Goal: Check status: Check status

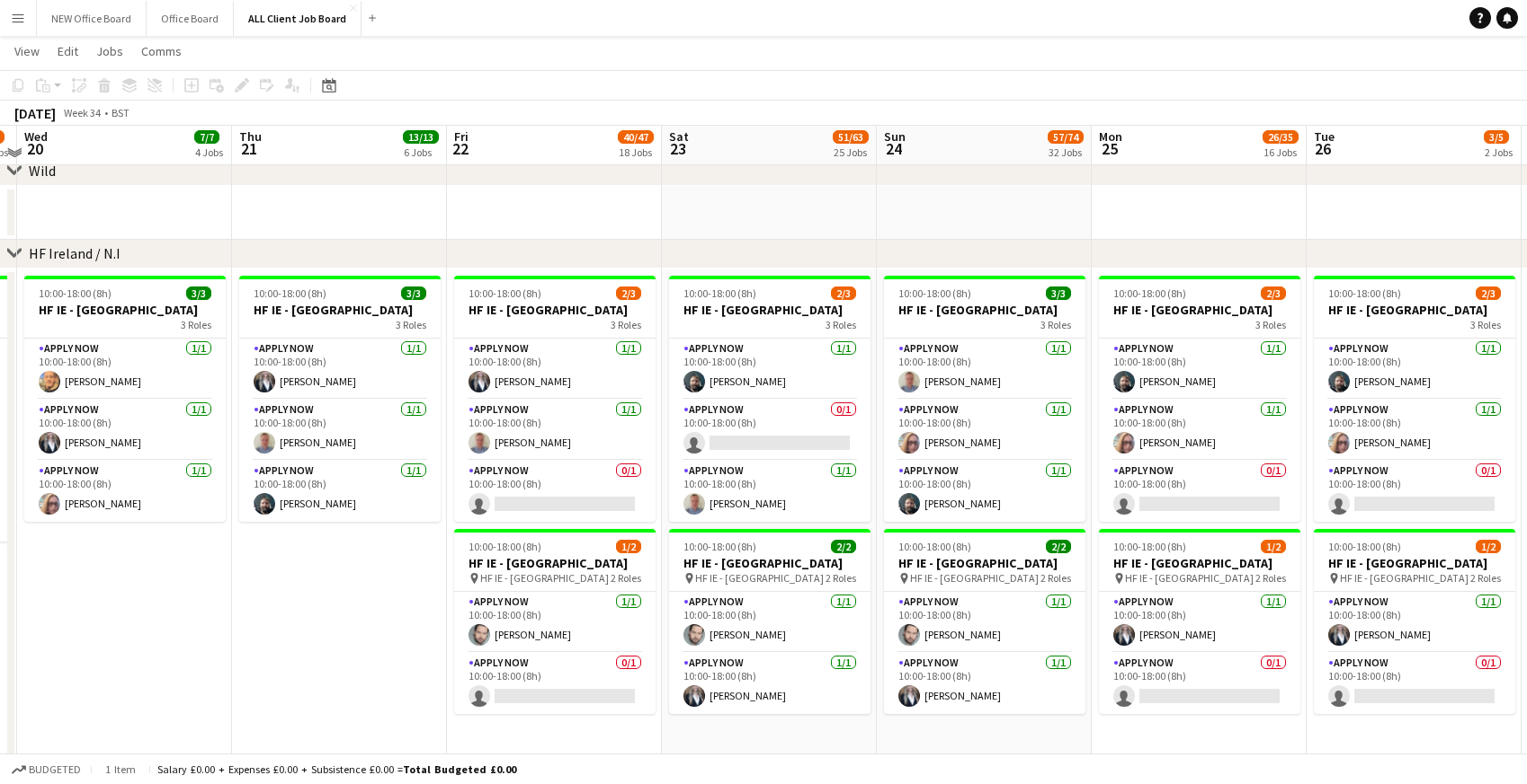
scroll to position [5247, 0]
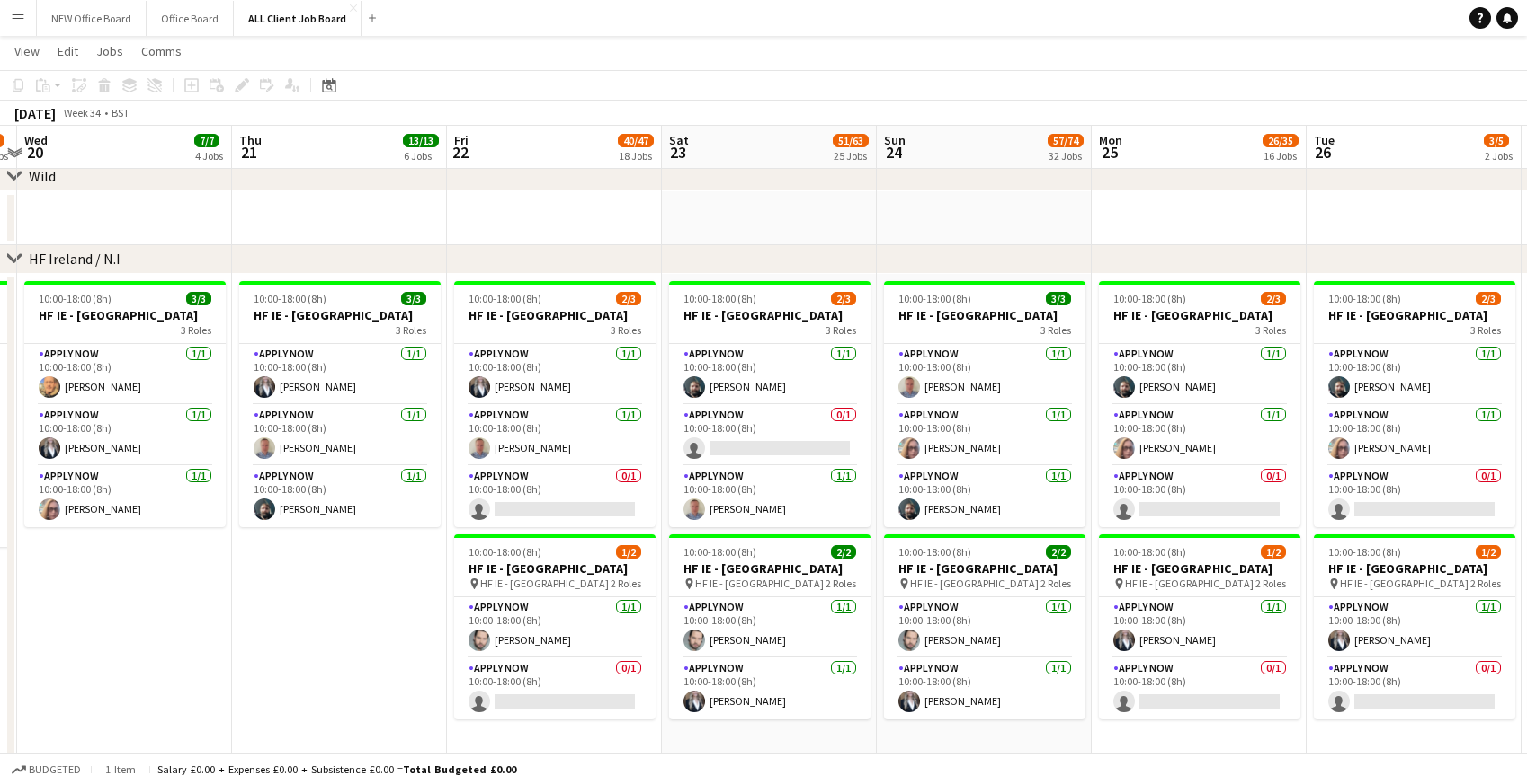
click at [21, 21] on app-icon "Menu" at bounding box center [18, 18] width 14 height 14
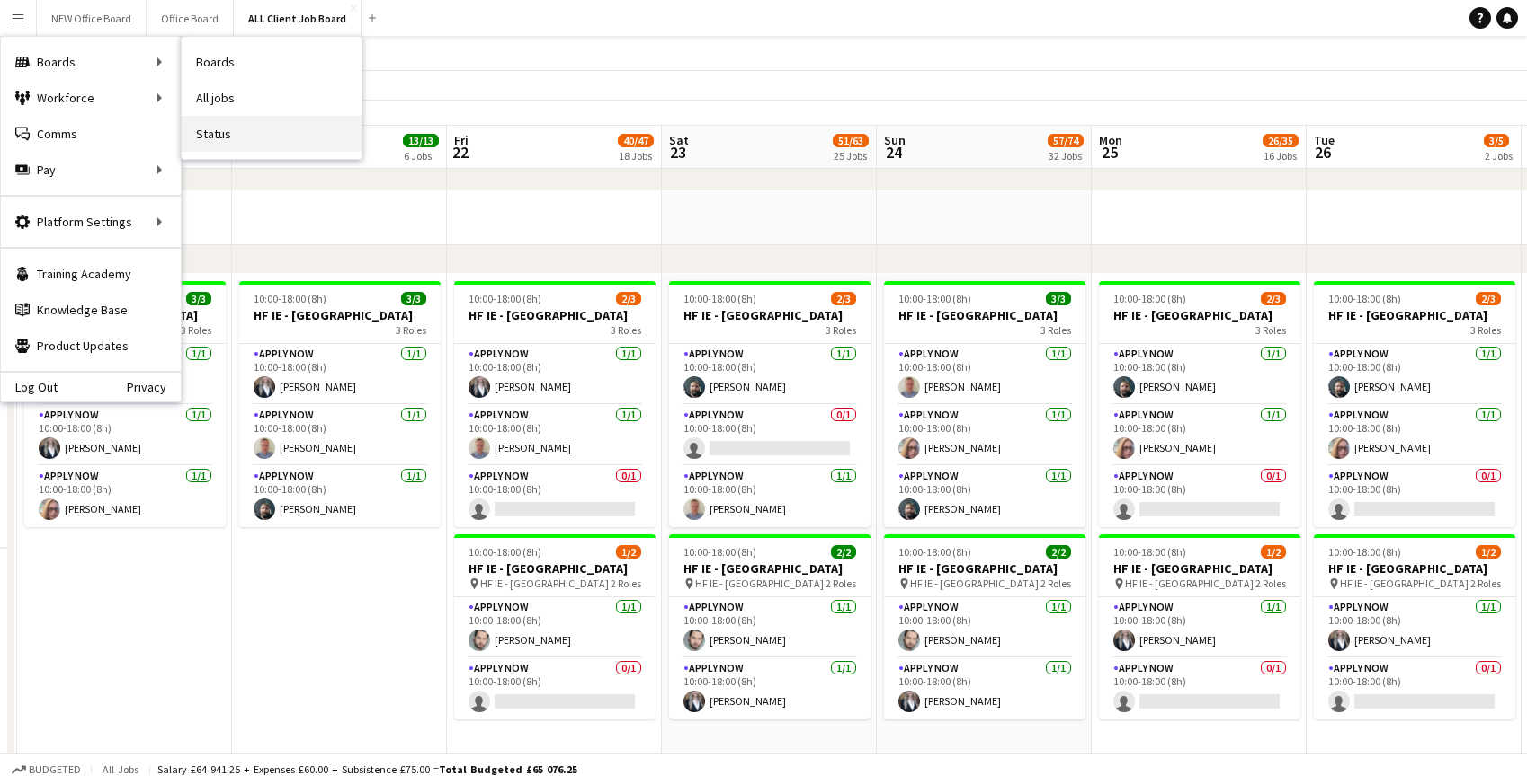
click at [218, 136] on link "Status" at bounding box center [271, 133] width 180 height 36
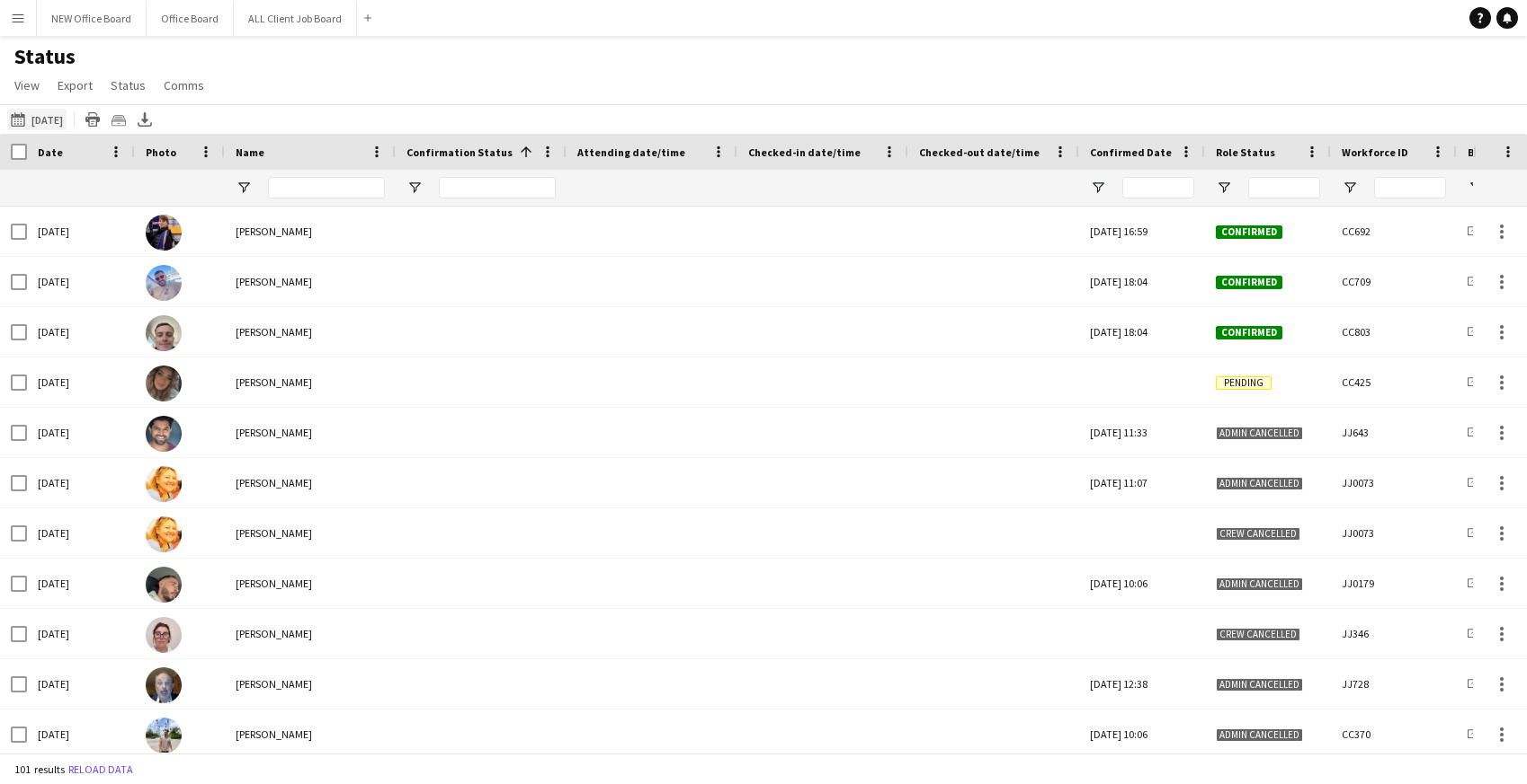
click at [54, 120] on button "16-08-2025 to 22-08-2025 16-08-2025" at bounding box center [37, 119] width 60 height 21
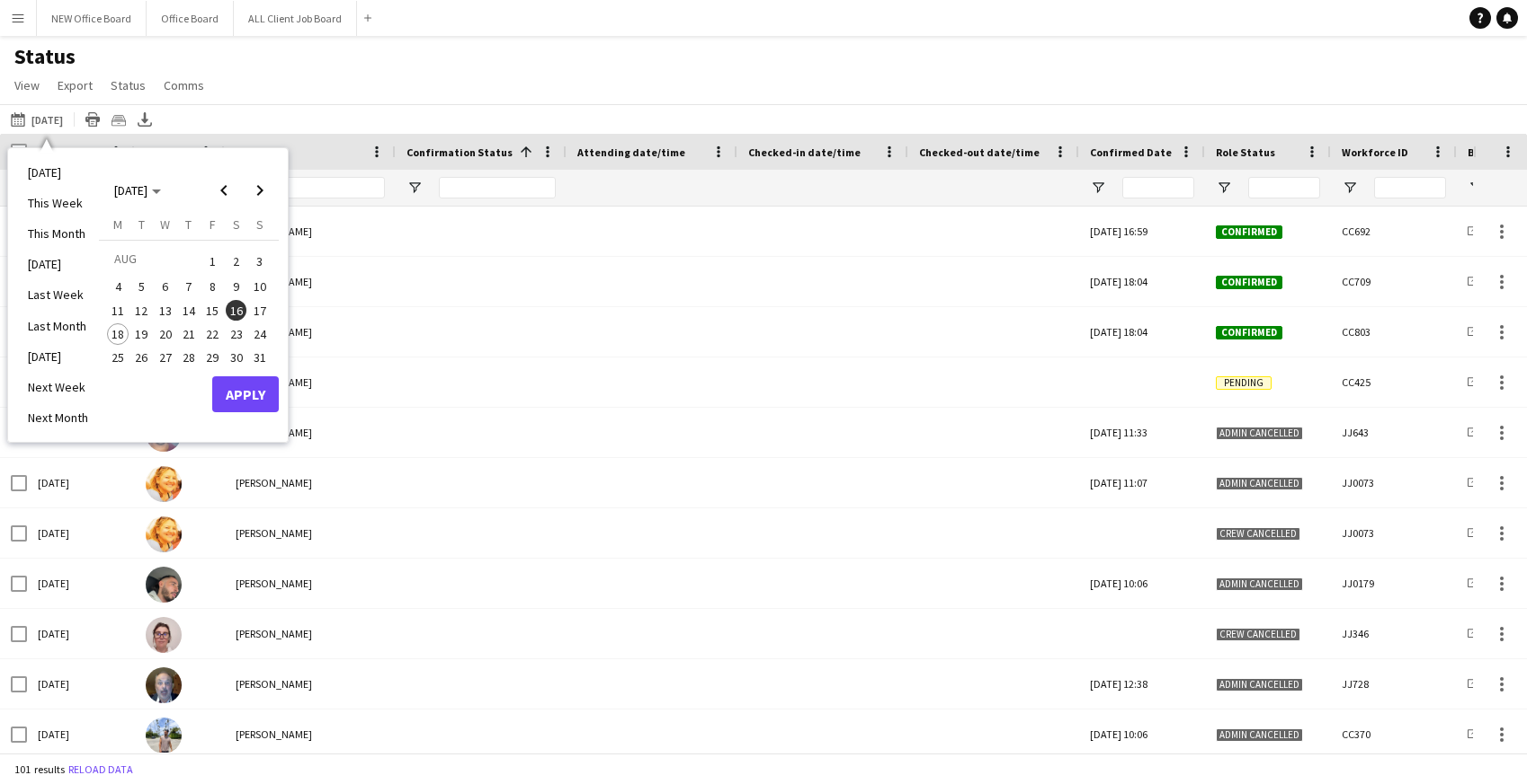
click at [259, 309] on span "17" at bounding box center [259, 310] width 21 height 21
click at [259, 393] on button "Apply" at bounding box center [244, 394] width 66 height 36
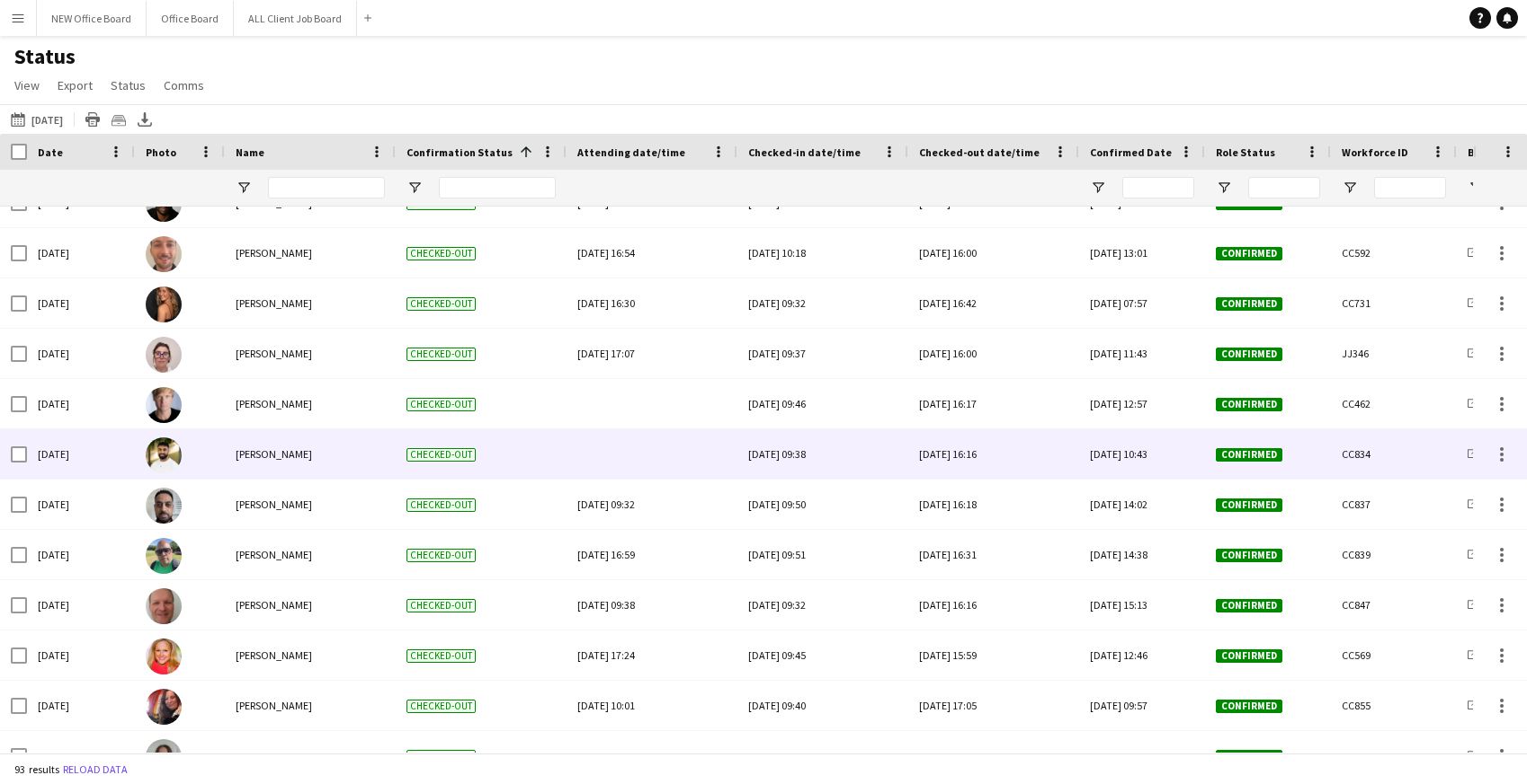
scroll to position [2700, 0]
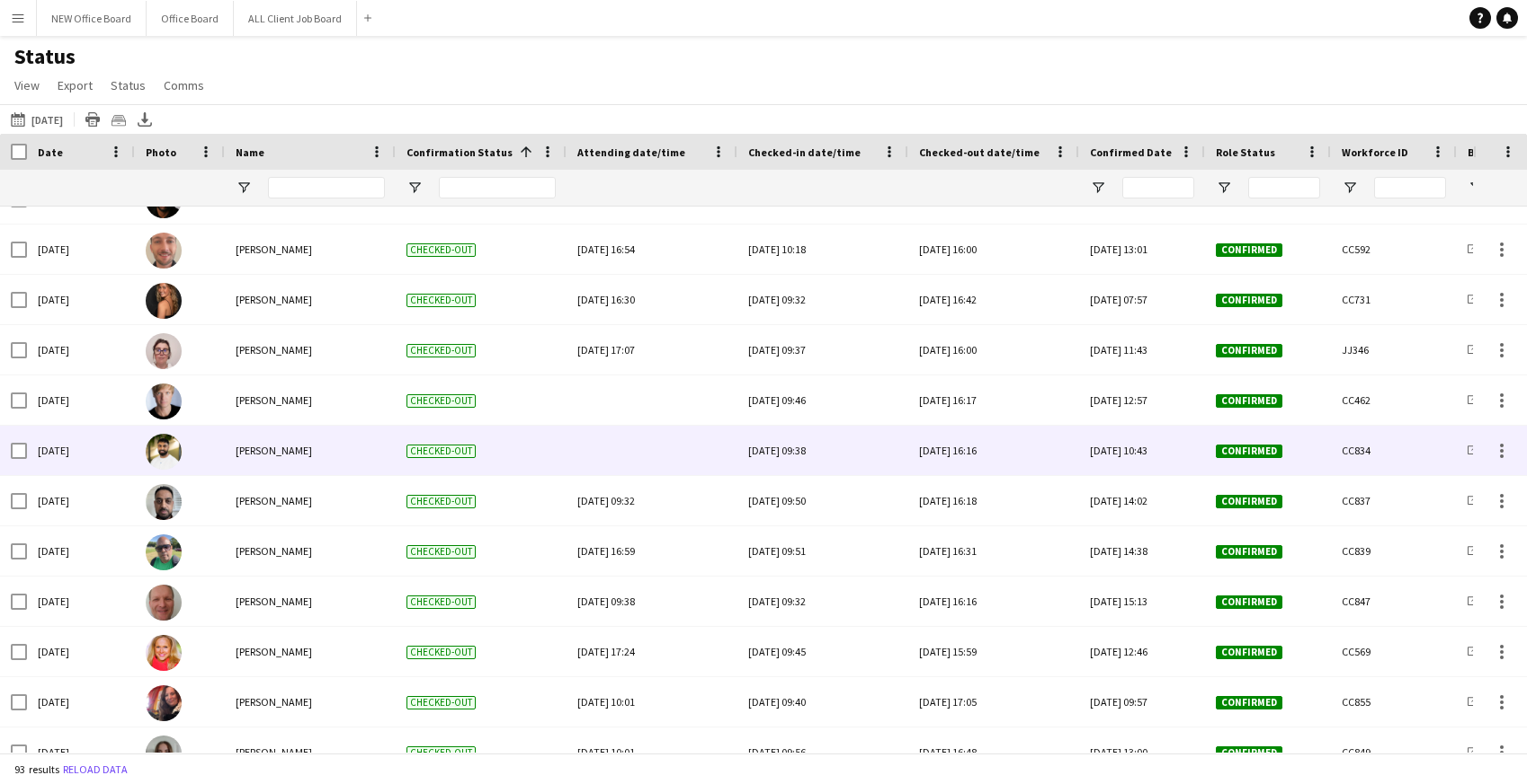
click at [798, 453] on div "Sun, 17 Aug 2025 09:38" at bounding box center [823, 450] width 149 height 49
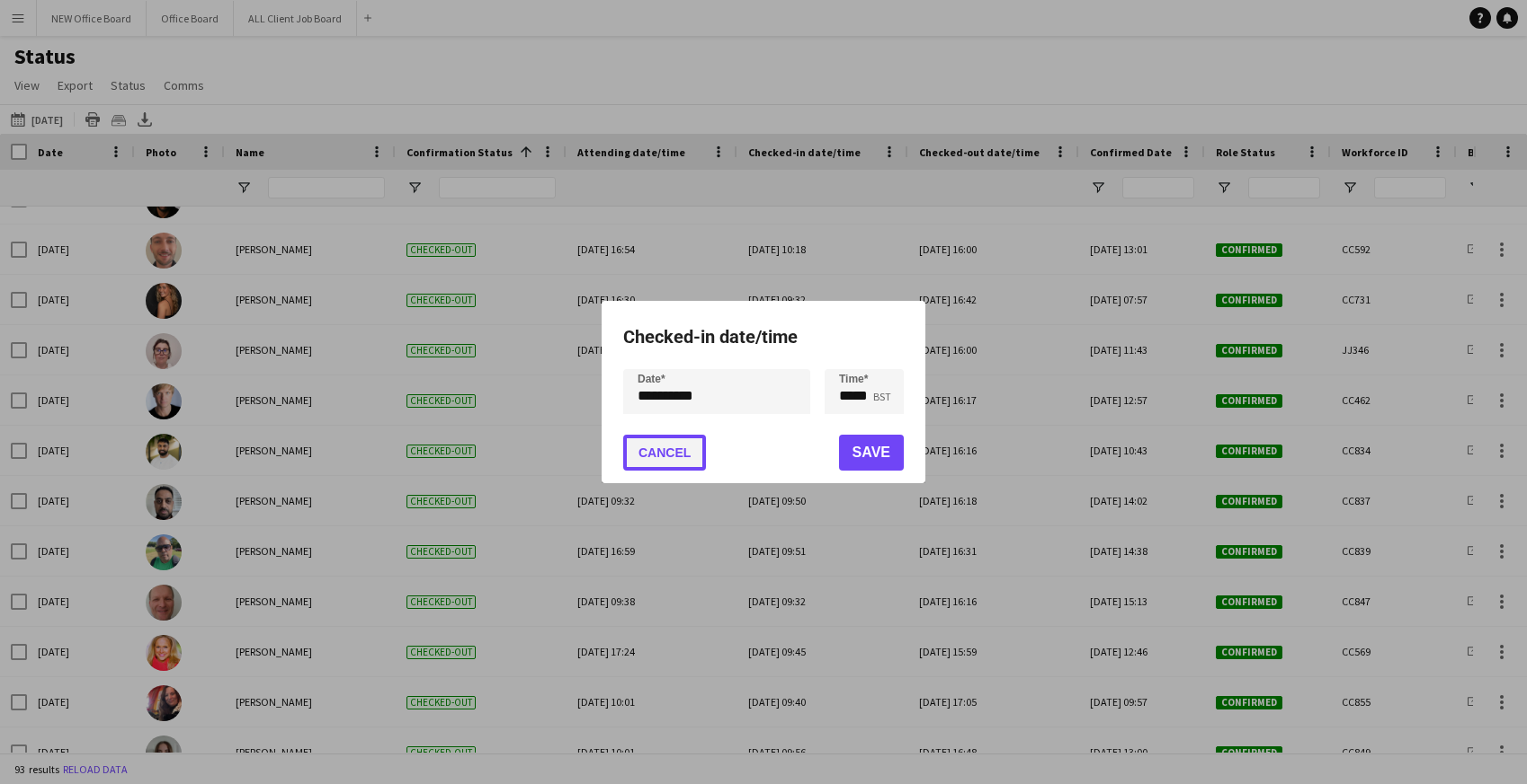
click at [680, 462] on button "Cancel" at bounding box center [664, 453] width 83 height 36
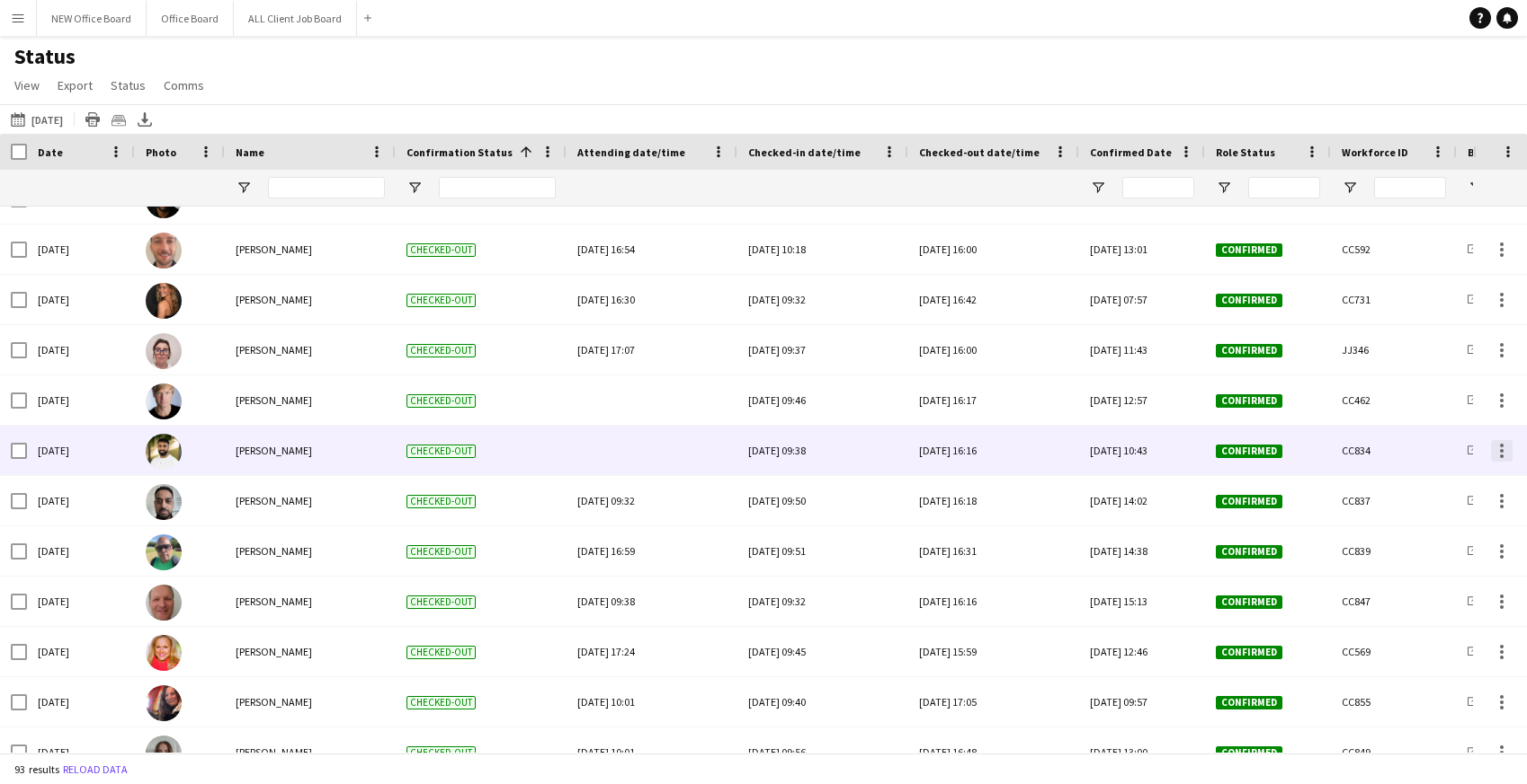
click at [1499, 448] on div at bounding box center [1501, 450] width 21 height 21
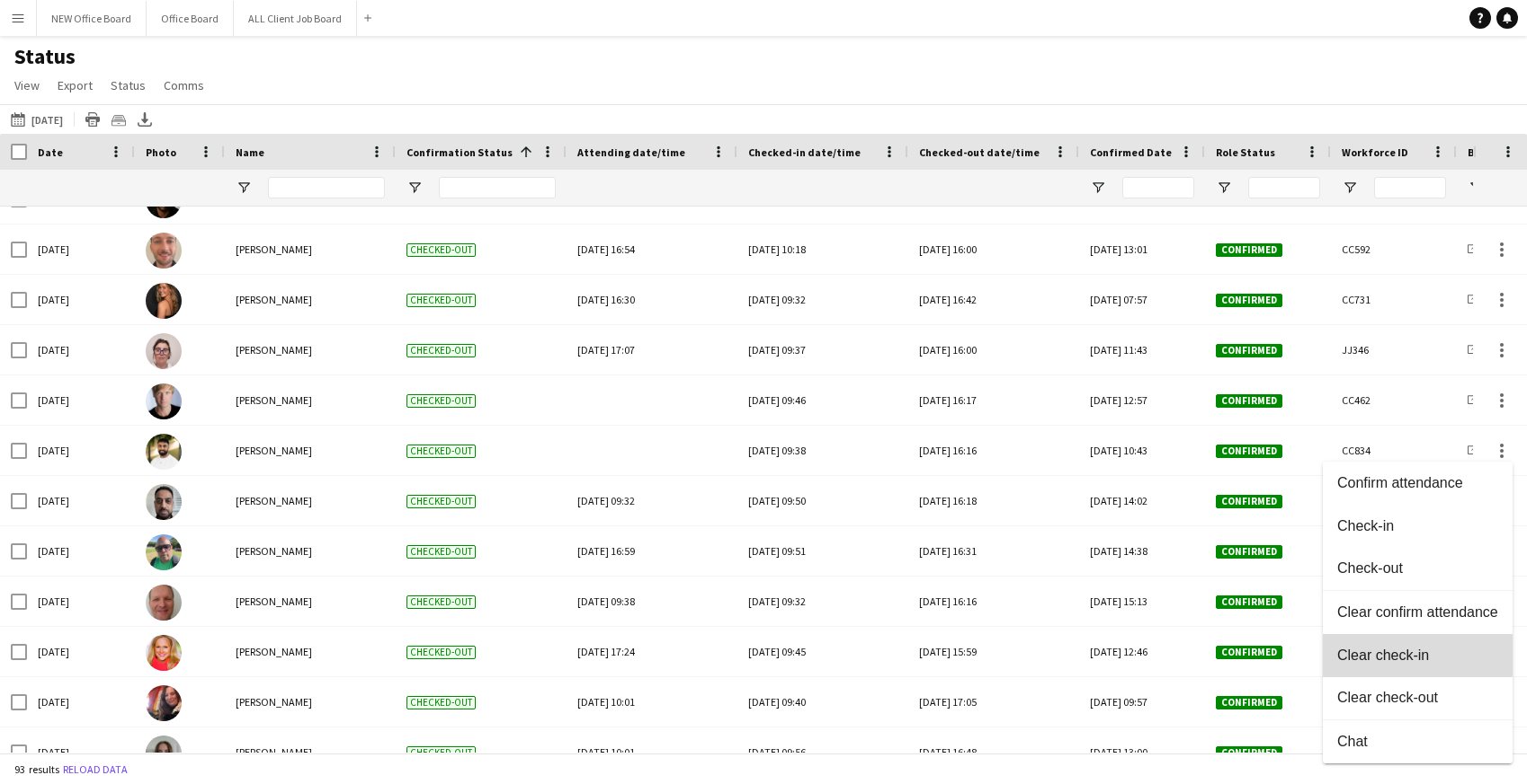
click at [1404, 651] on span "Clear check-in" at bounding box center [1417, 655] width 161 height 16
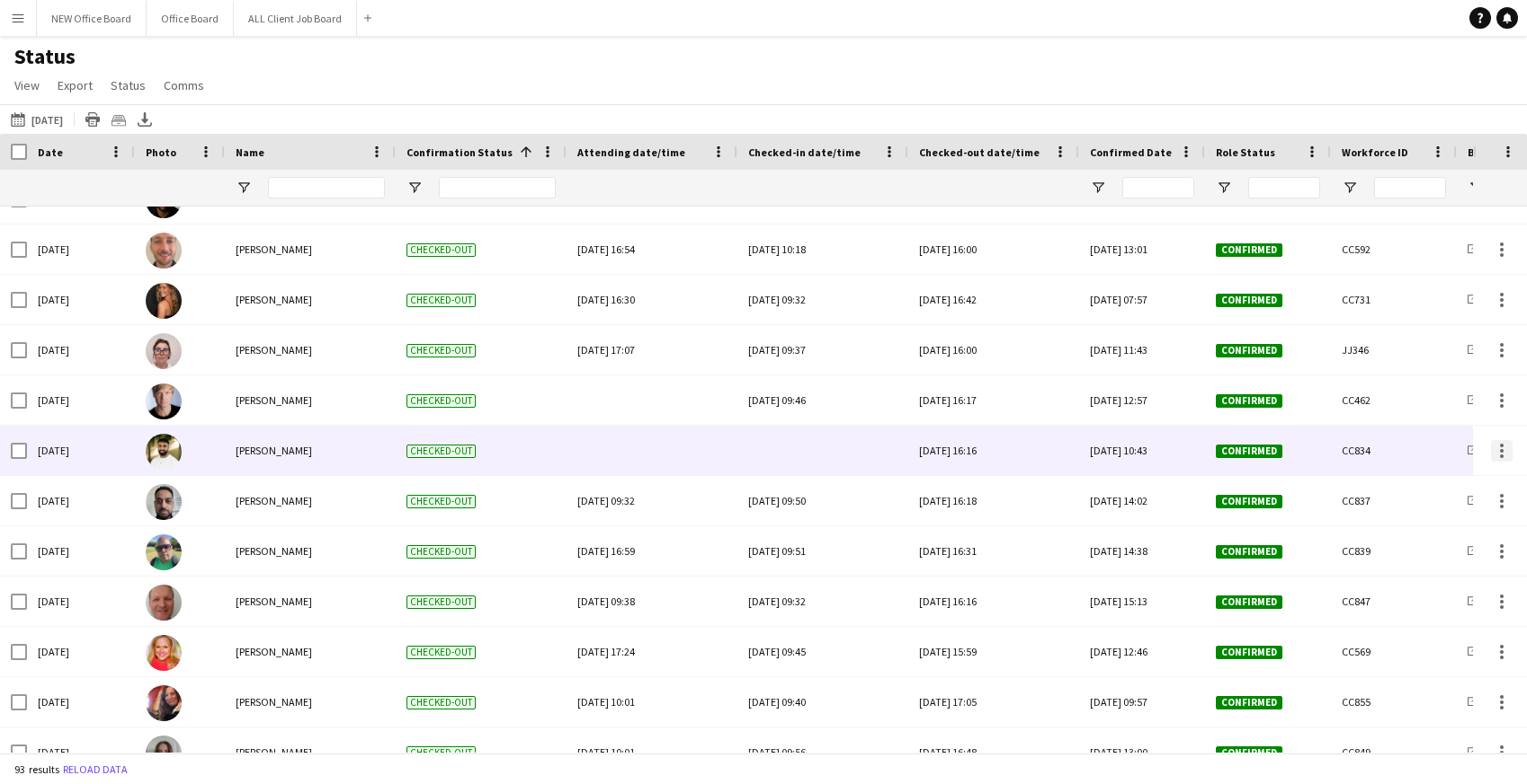
click at [1500, 450] on div at bounding box center [1502, 451] width 4 height 4
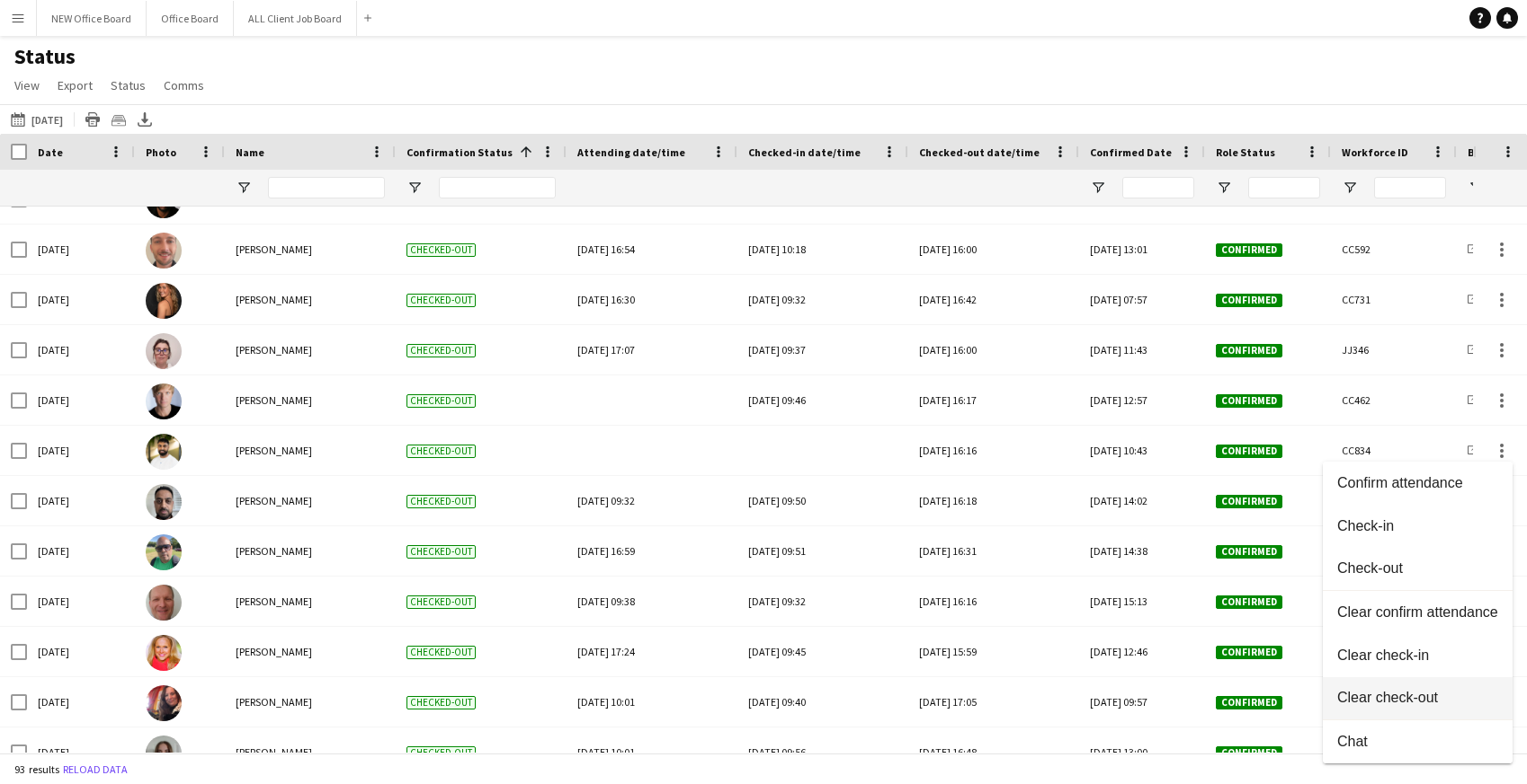
click at [1400, 693] on span "Clear check-out" at bounding box center [1417, 697] width 161 height 16
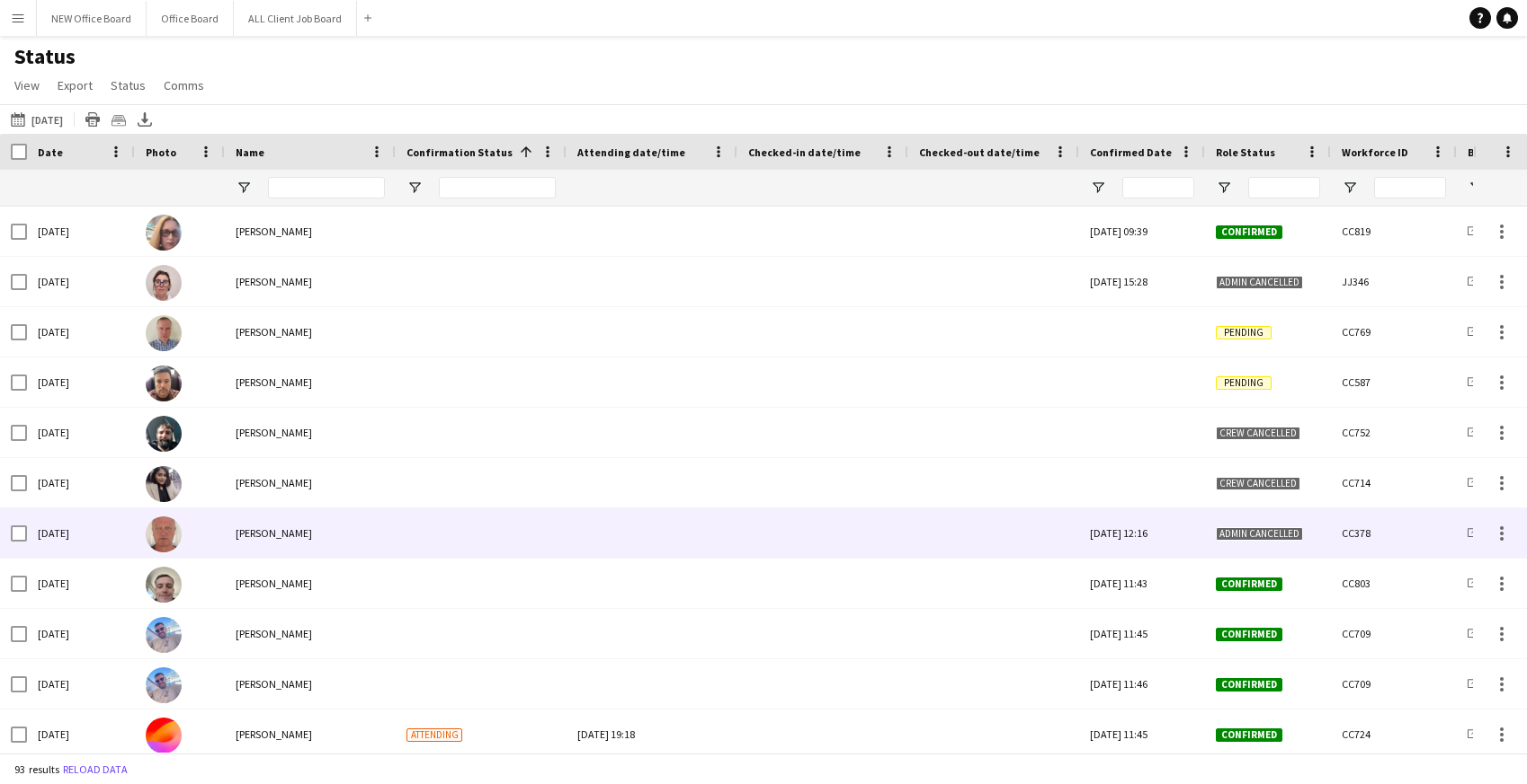
scroll to position [2122, 0]
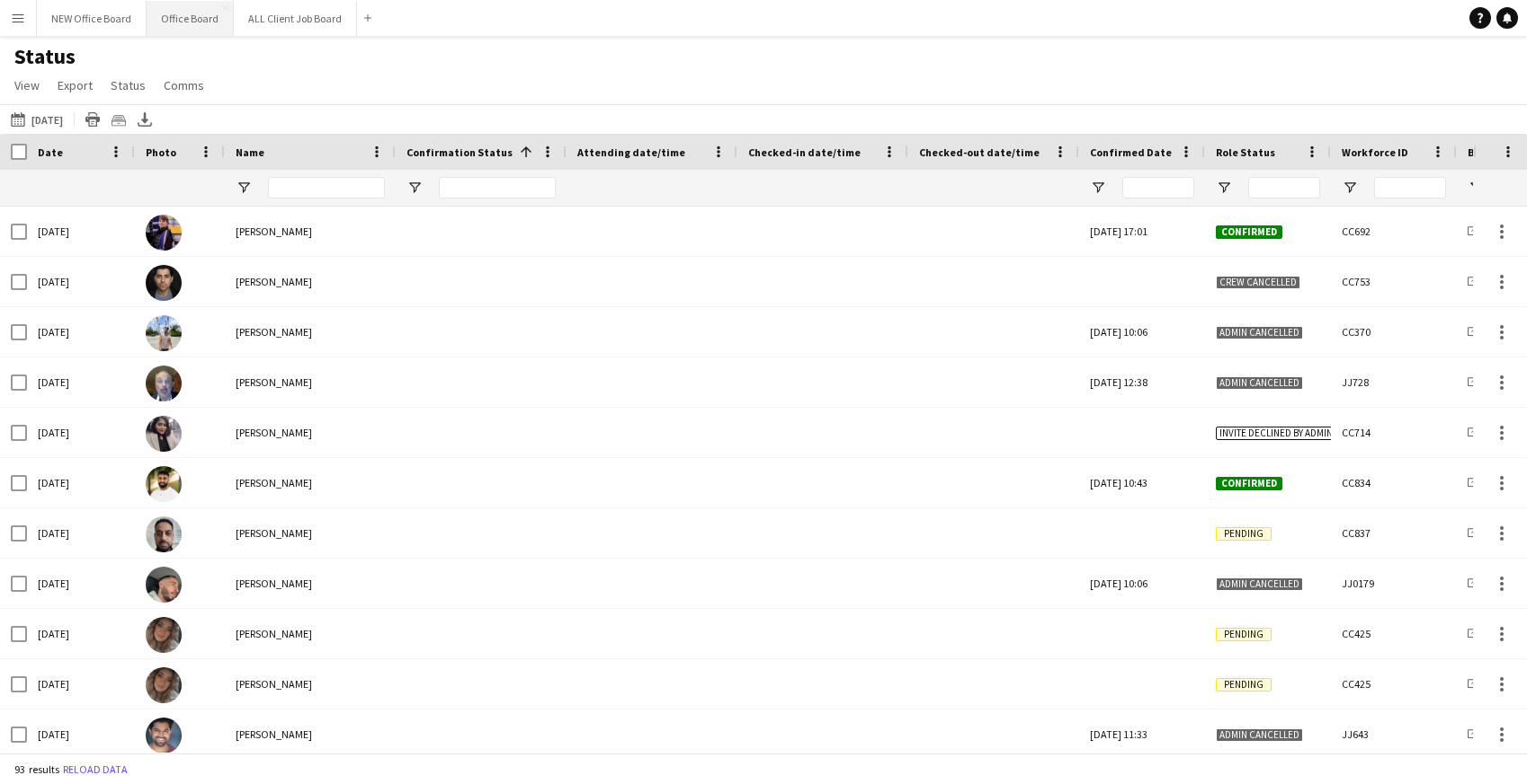
click at [187, 20] on button "Office Board Close" at bounding box center [189, 19] width 87 height 35
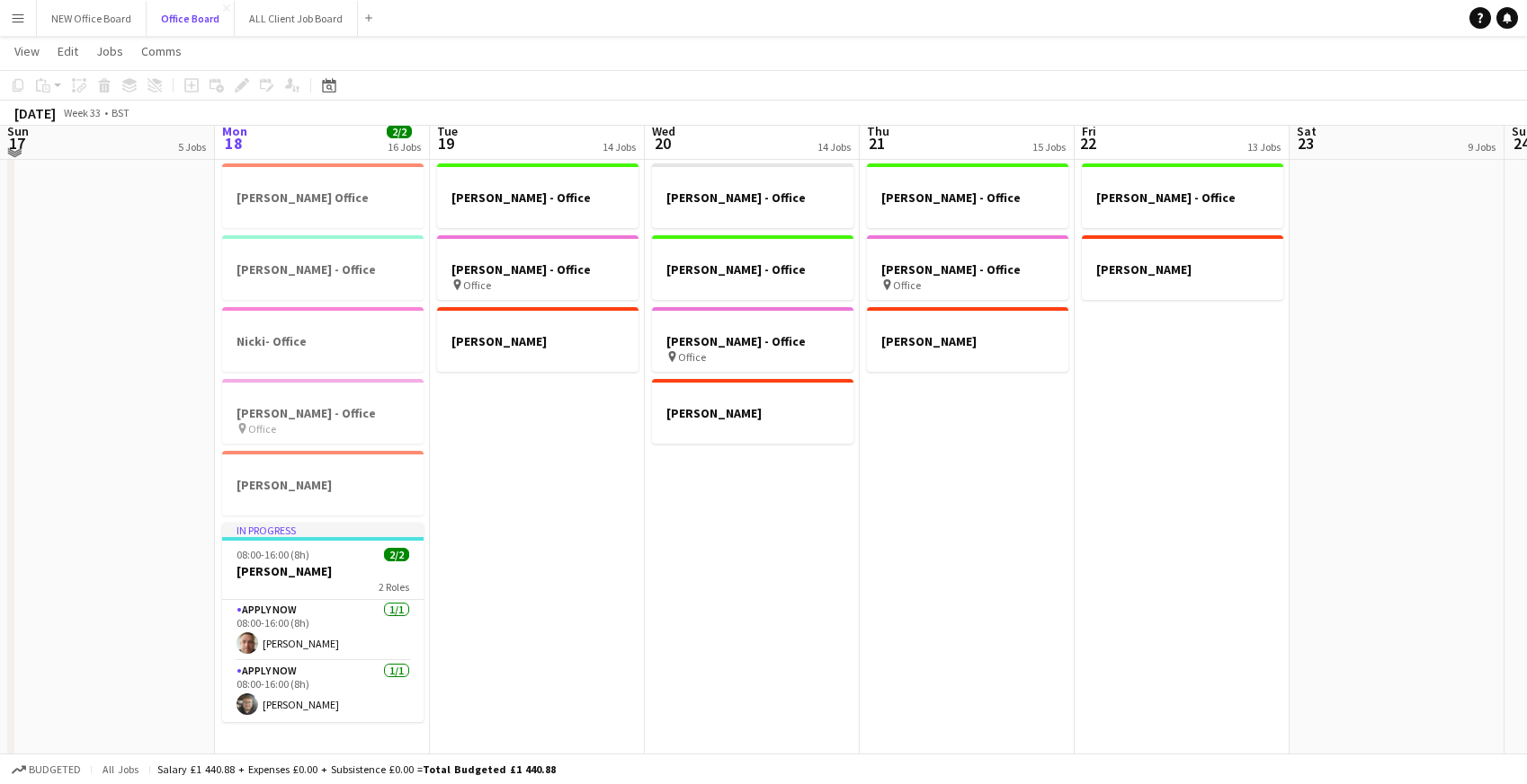
scroll to position [156, 0]
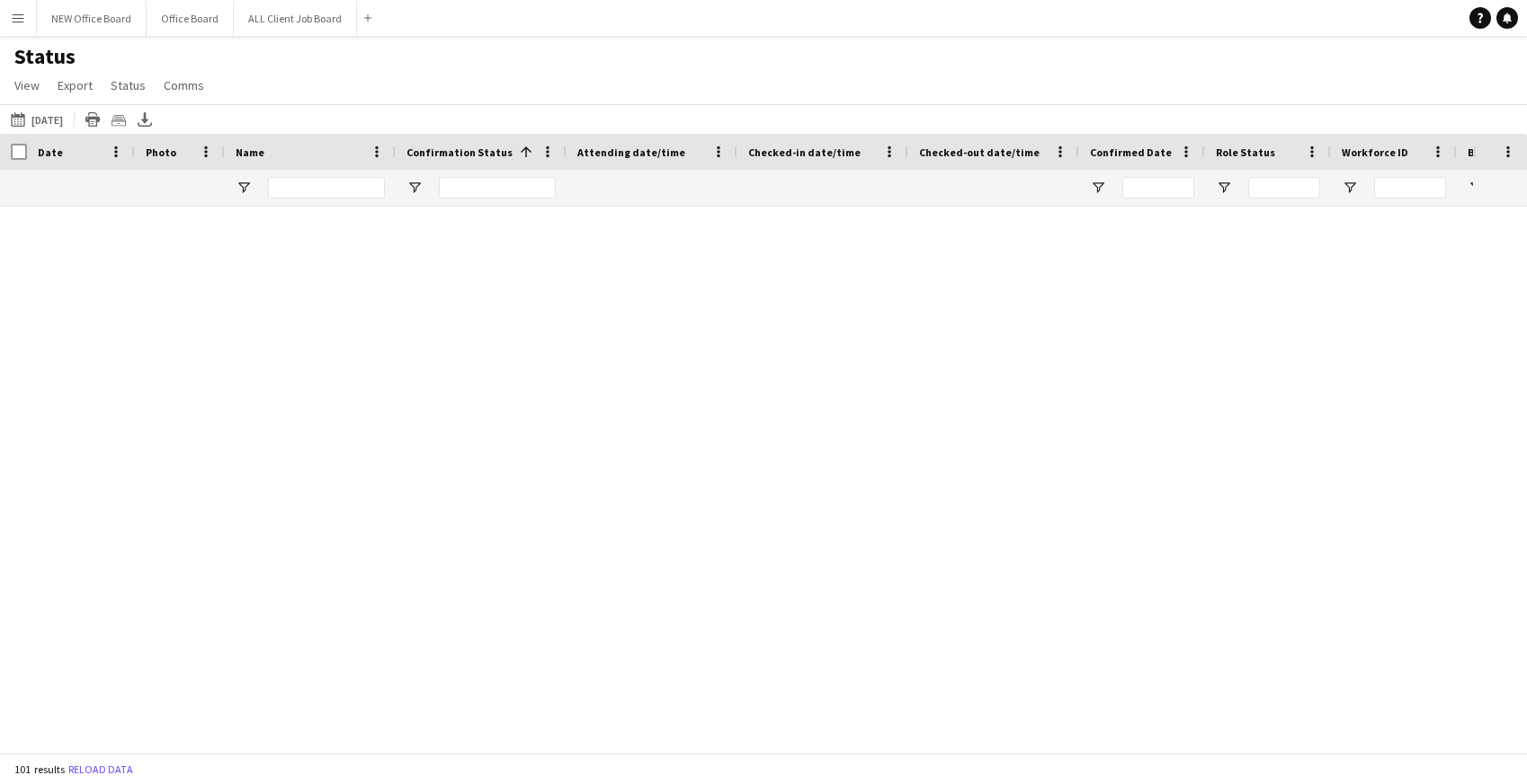
scroll to position [2597, 0]
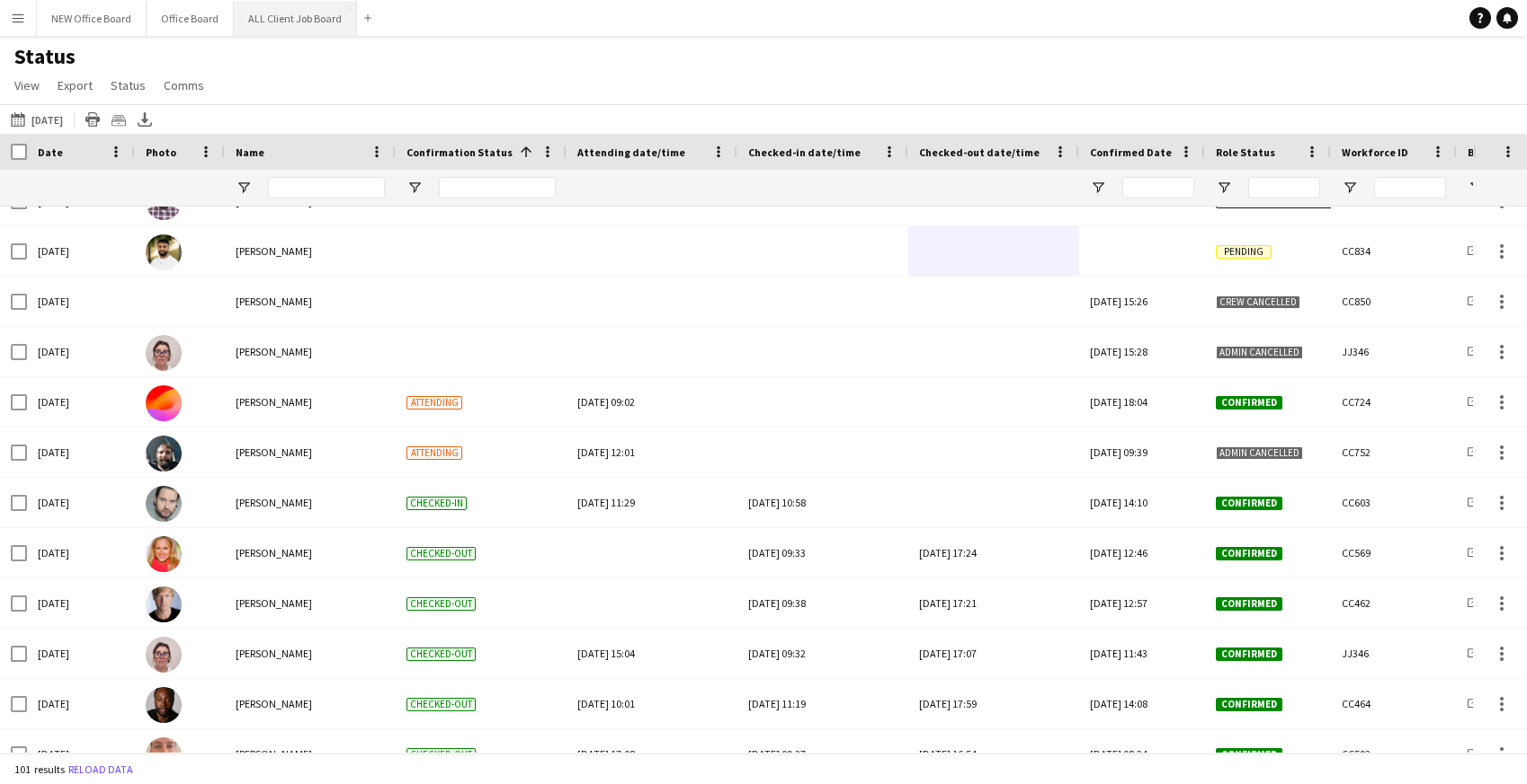
click at [310, 16] on button "ALL Client Job Board Close" at bounding box center [296, 19] width 123 height 35
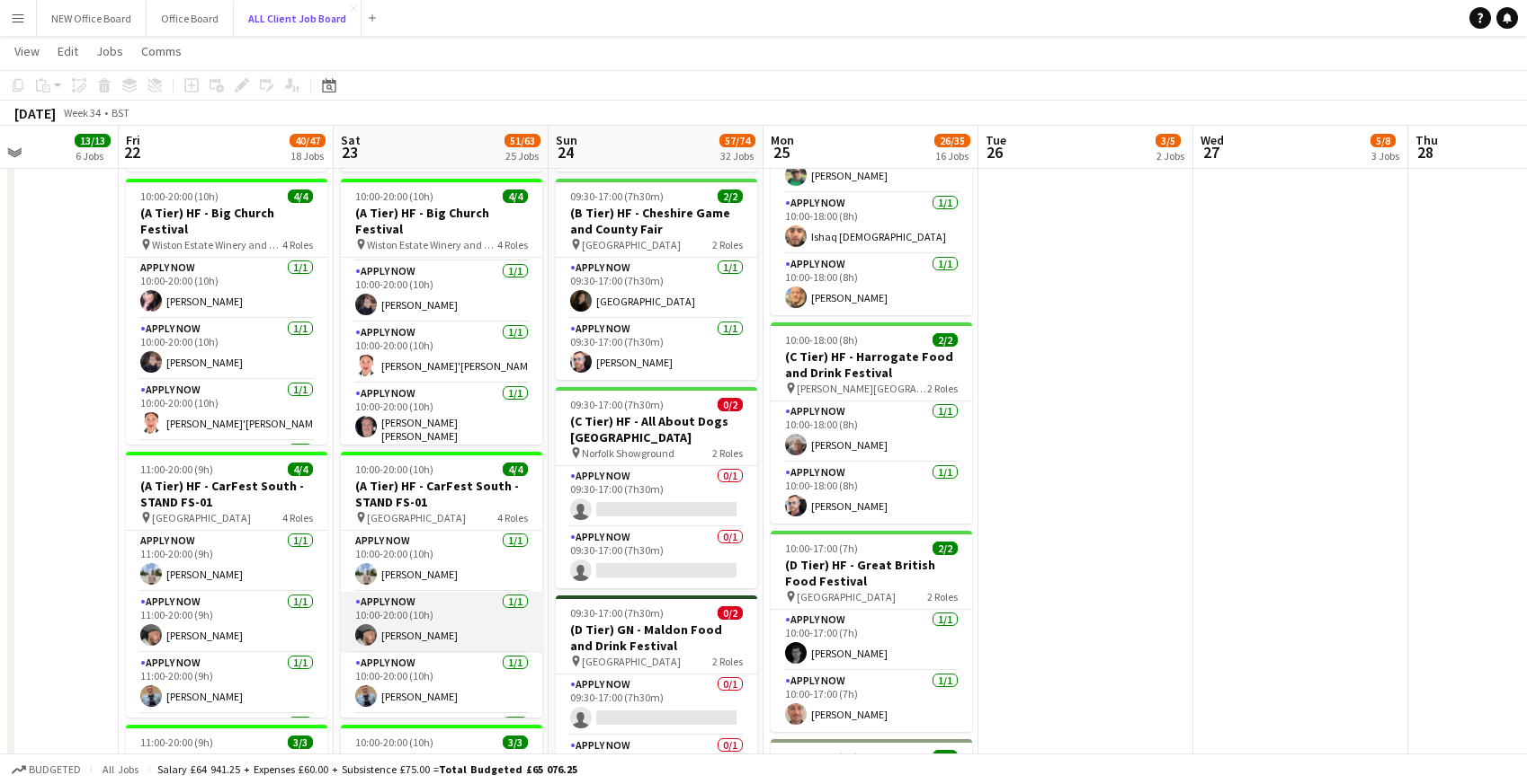
scroll to position [1536, 0]
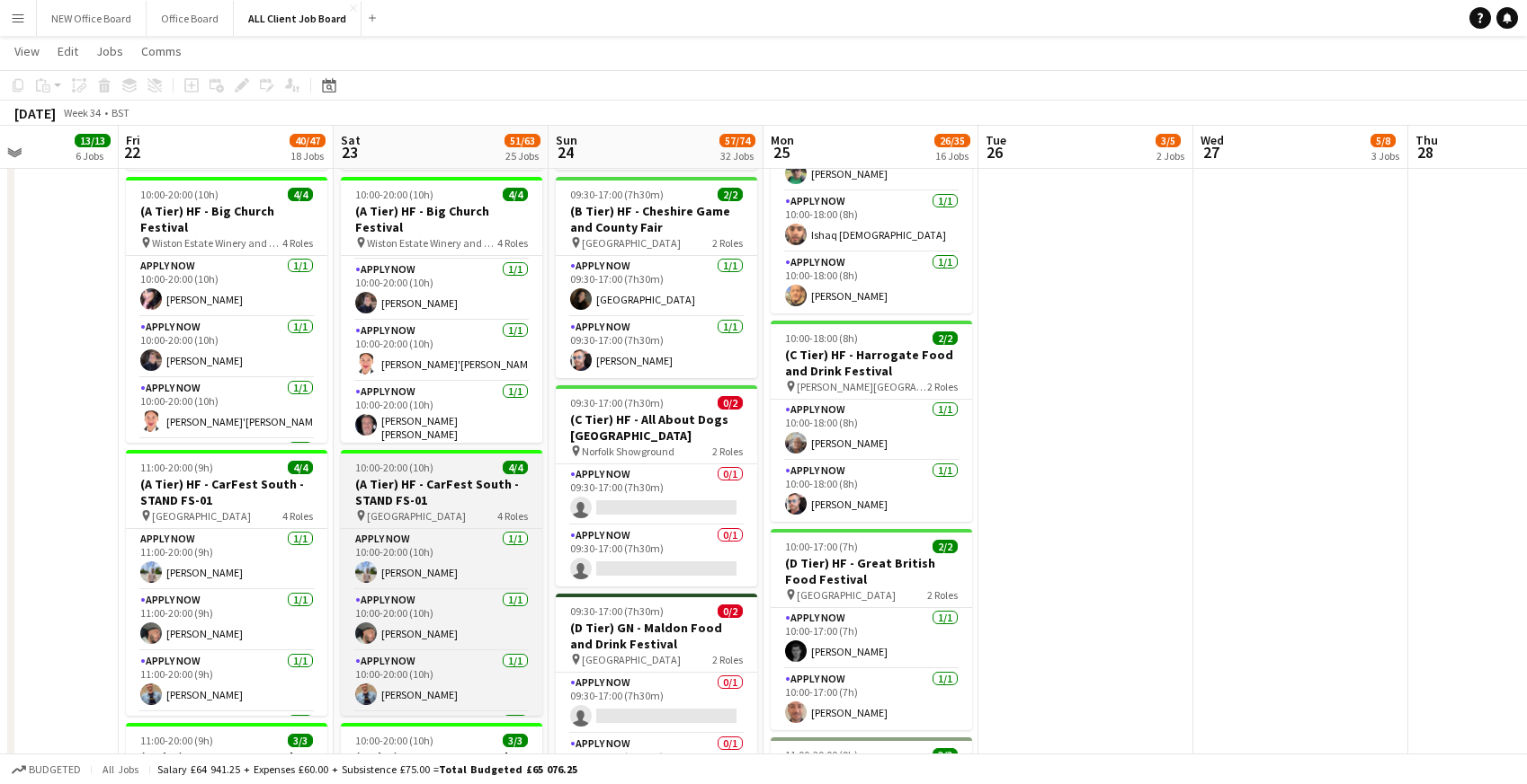
click at [428, 487] on h3 "(A Tier) HF - CarFest South - STAND FS-01" at bounding box center [441, 492] width 201 height 33
